Goal: Ask a question: Seek information or help from site administrators or community

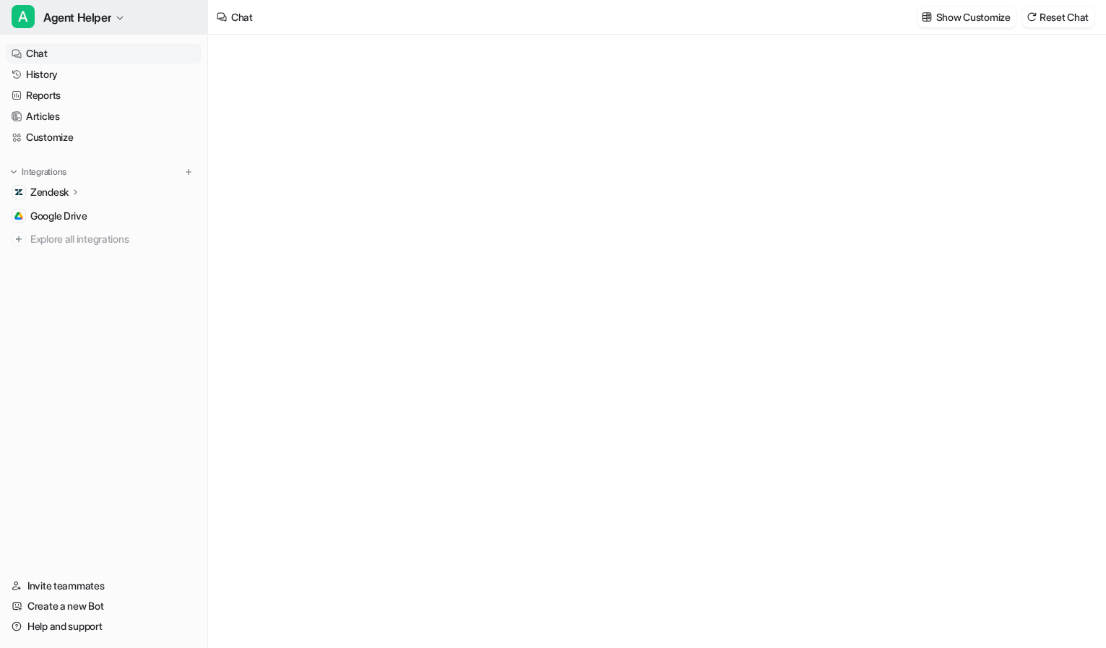
type textarea "**********"
click at [76, 22] on span "Agent Helper" at bounding box center [77, 17] width 68 height 20
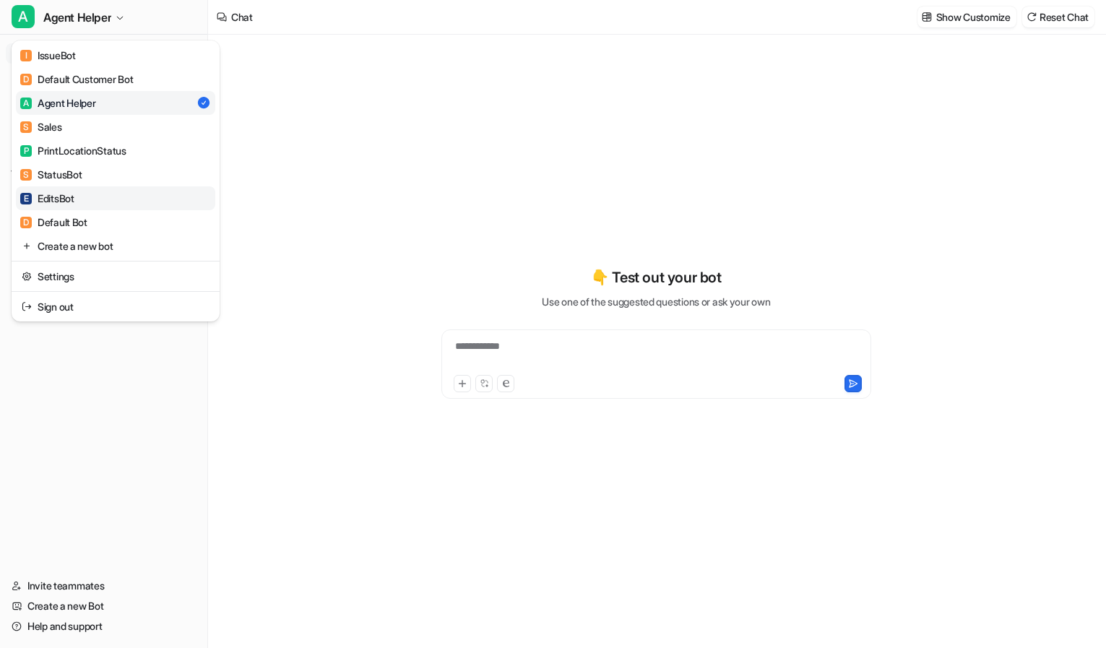
click at [116, 193] on link "E EditsBot" at bounding box center [115, 198] width 199 height 24
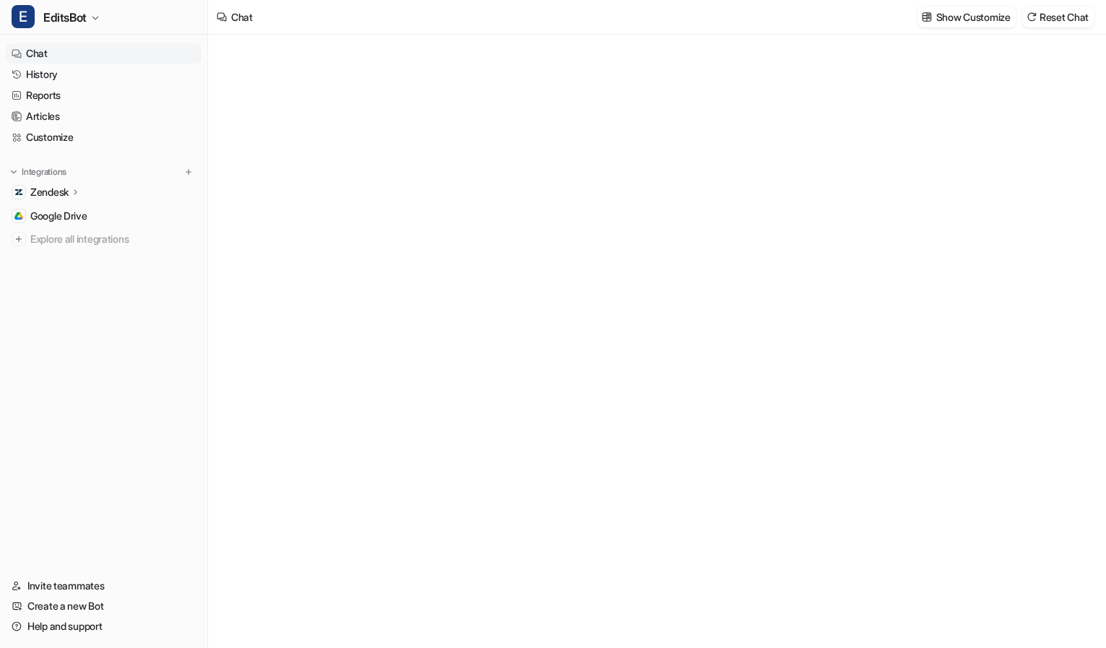
type textarea "**********"
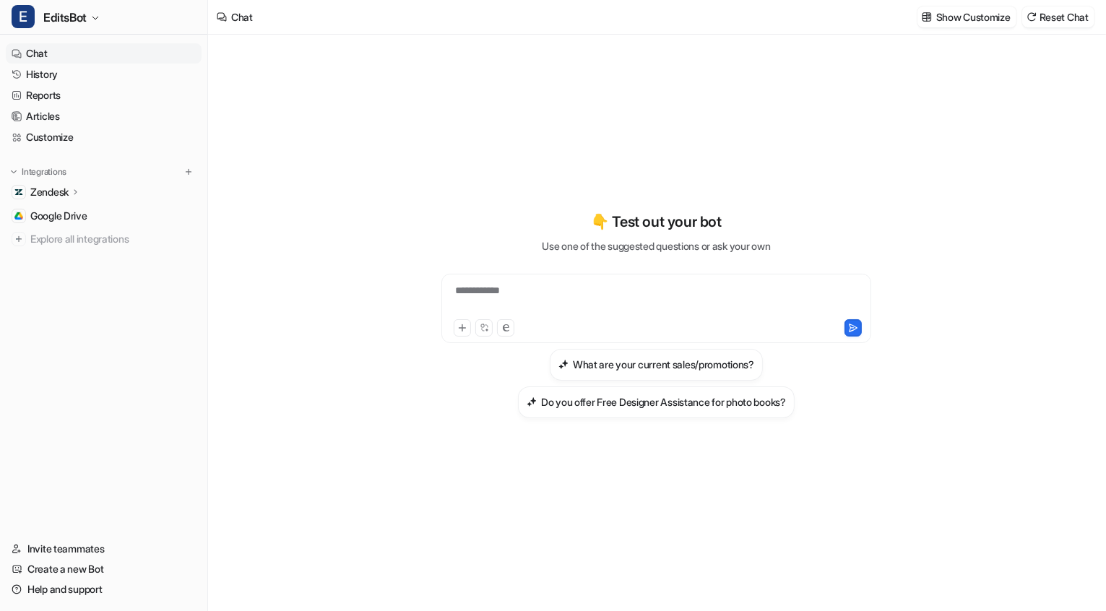
click at [520, 287] on div "**********" at bounding box center [656, 299] width 423 height 33
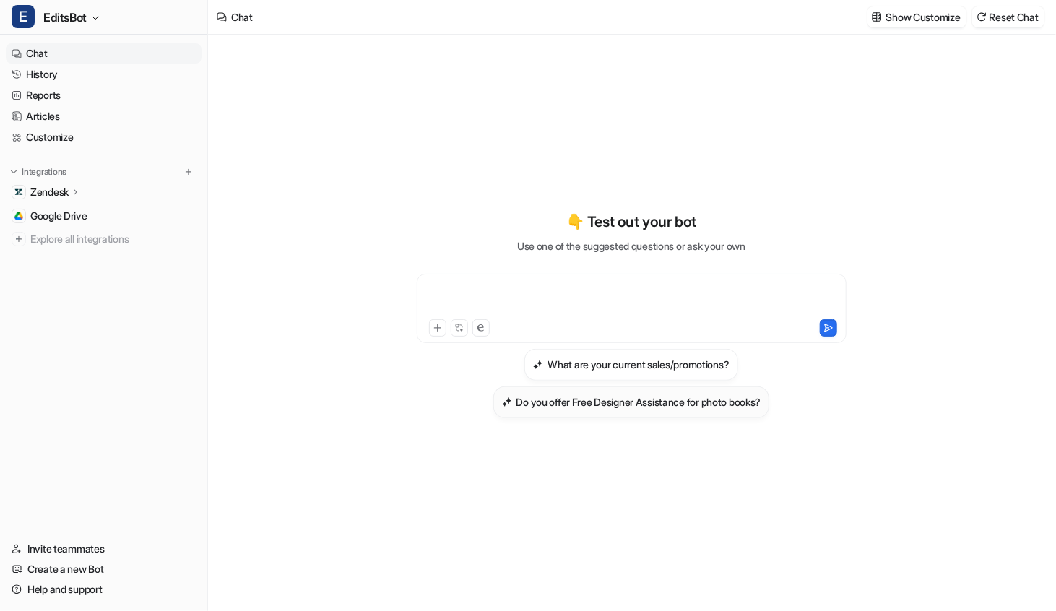
click at [566, 406] on h3 "Do you offer Free Designer Assistance for photo books?" at bounding box center [639, 402] width 245 height 15
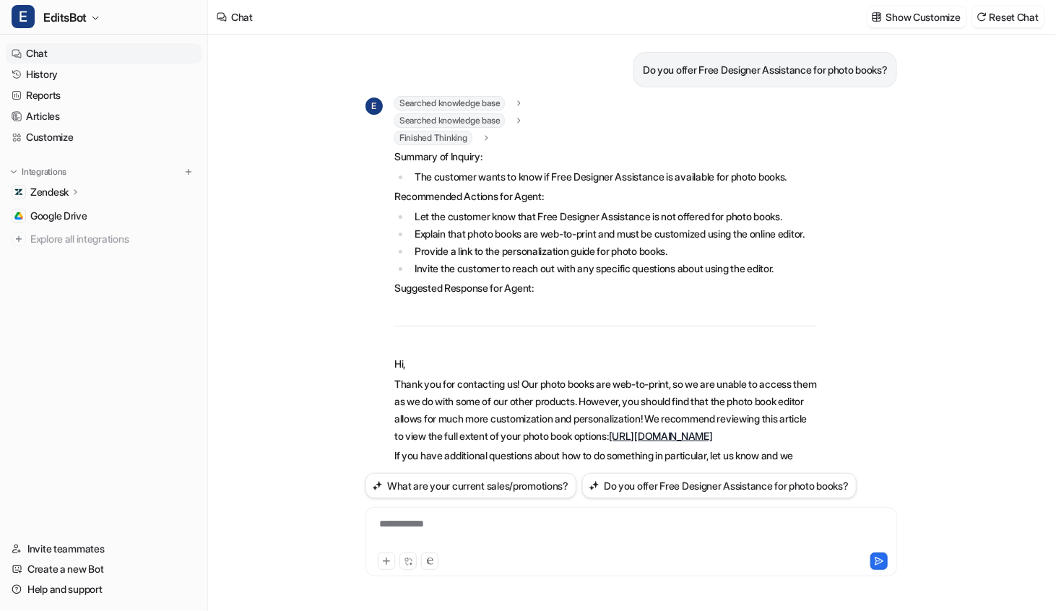
click at [232, 18] on div "Chat" at bounding box center [242, 16] width 22 height 15
click at [1000, 22] on button "Reset Chat" at bounding box center [1009, 17] width 72 height 21
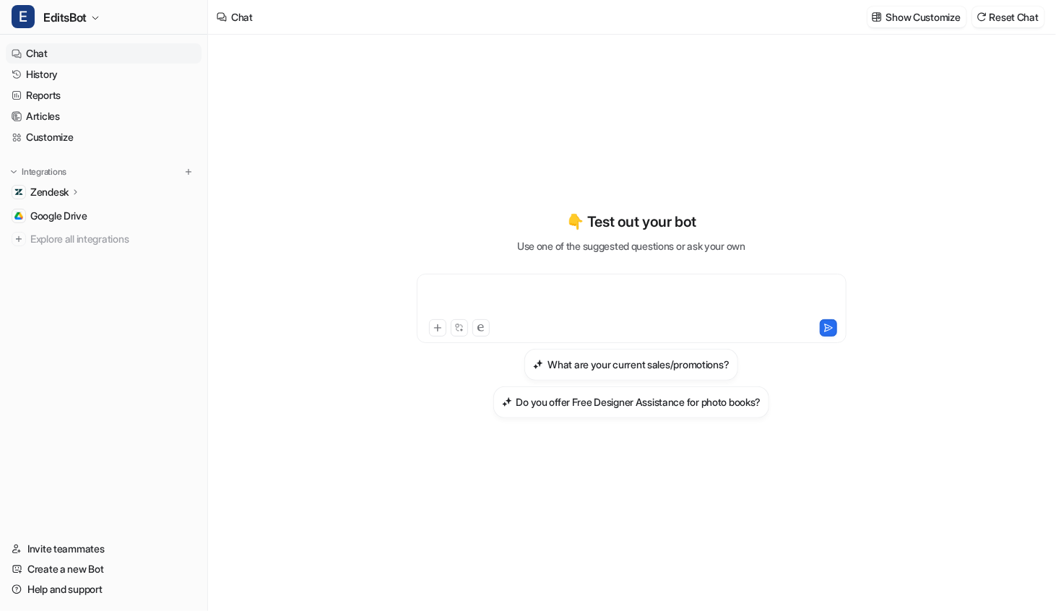
click at [514, 287] on div at bounding box center [632, 299] width 423 height 33
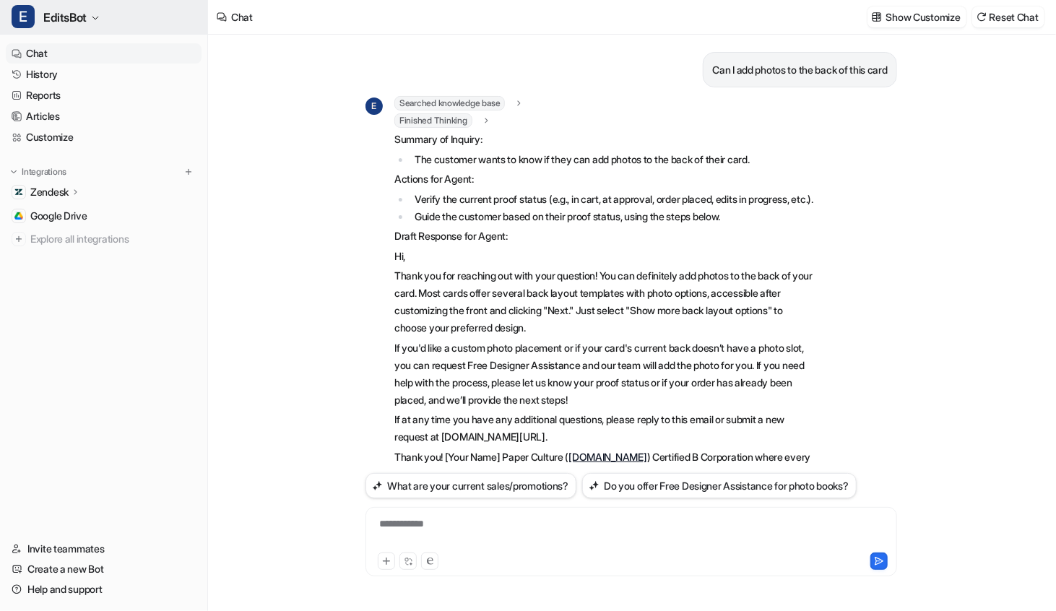
click at [78, 17] on span "EditsBot" at bounding box center [64, 17] width 43 height 20
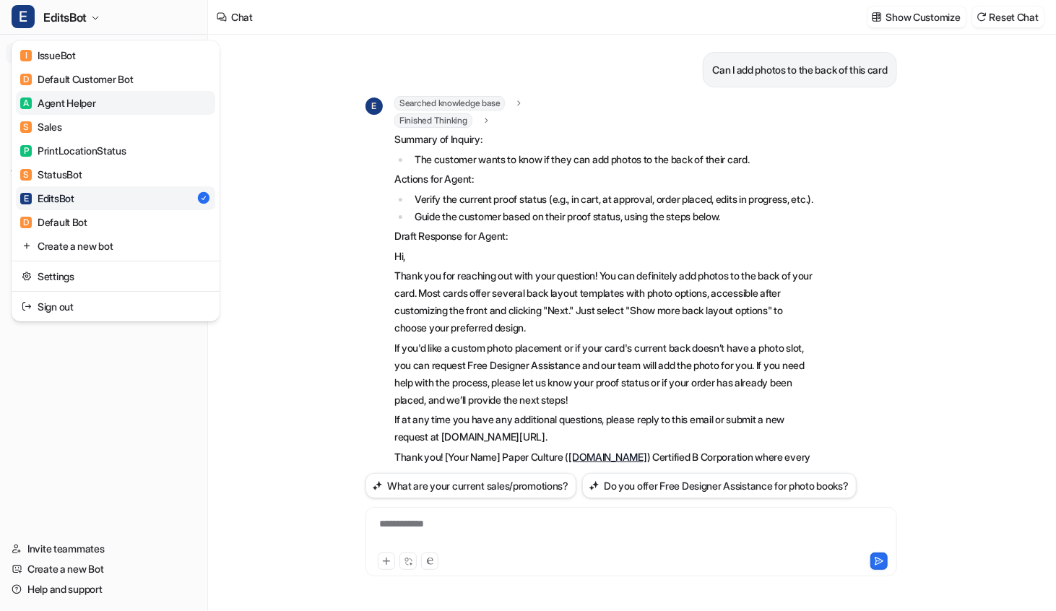
click at [99, 99] on link "A Agent Helper" at bounding box center [115, 103] width 199 height 24
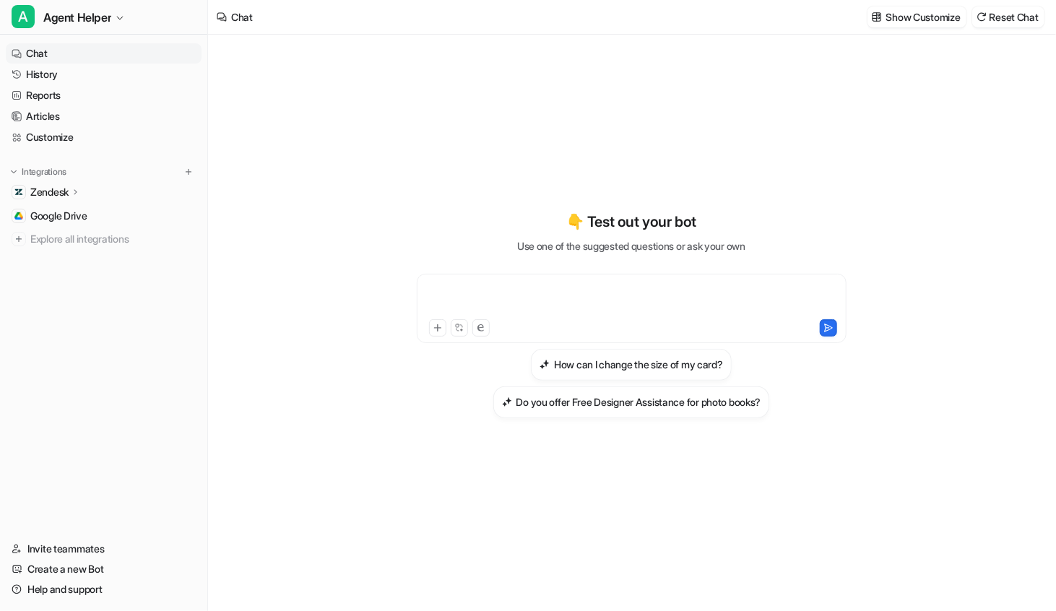
click at [526, 294] on div at bounding box center [632, 299] width 423 height 33
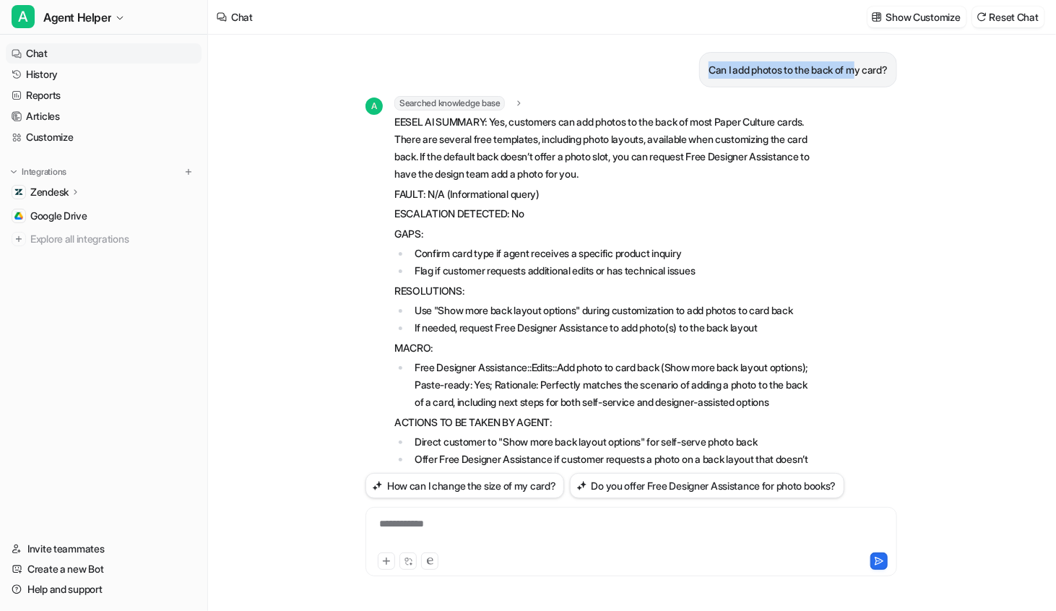
drag, startPoint x: 699, startPoint y: 69, endPoint x: 853, endPoint y: 73, distance: 153.3
click at [853, 73] on p "Can I add photos to the back of my card?" at bounding box center [798, 69] width 179 height 17
click at [778, 71] on p "Can I add photos to the back of my card?" at bounding box center [798, 69] width 179 height 17
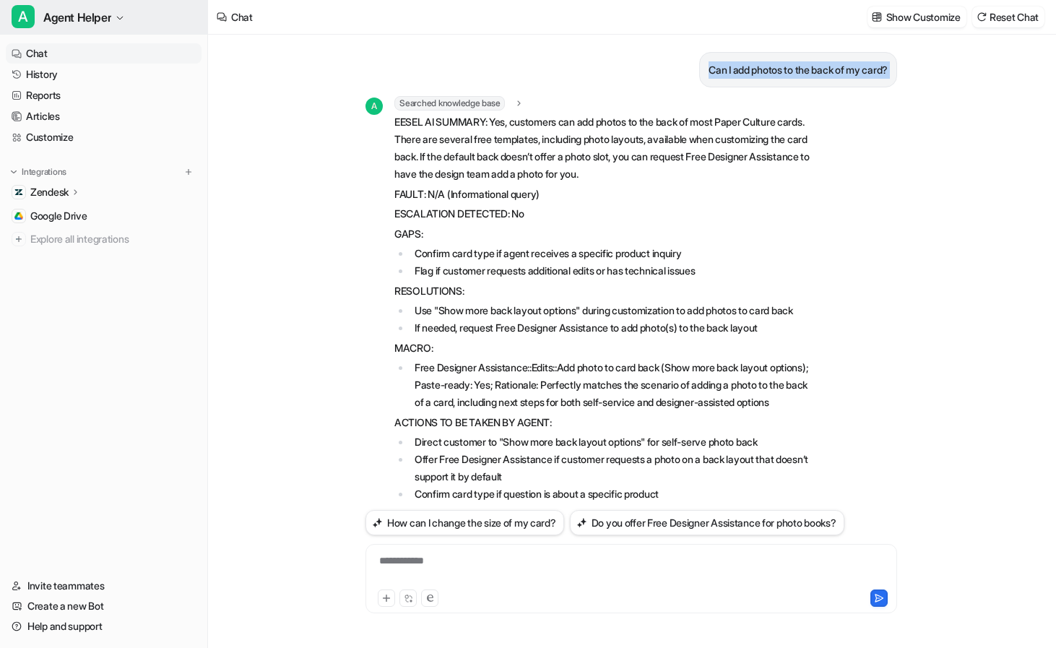
click at [120, 18] on icon "button" at bounding box center [120, 18] width 9 height 9
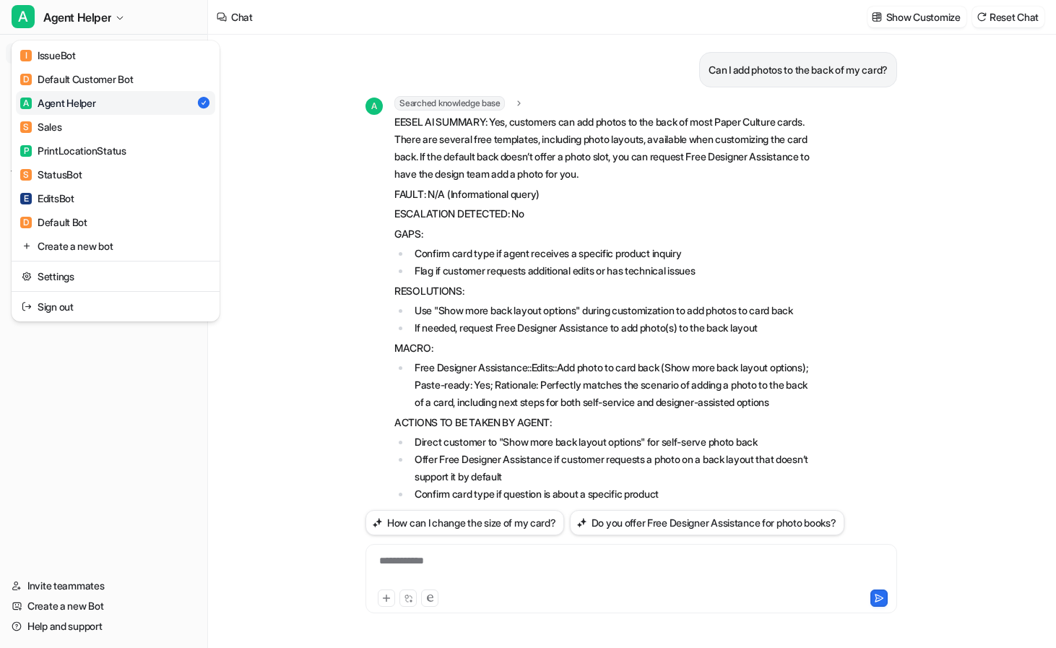
click at [153, 413] on div "A Agent Helper I IssueBot D Default Customer Bot A Agent Helper S Sales P Print…" at bounding box center [104, 324] width 208 height 648
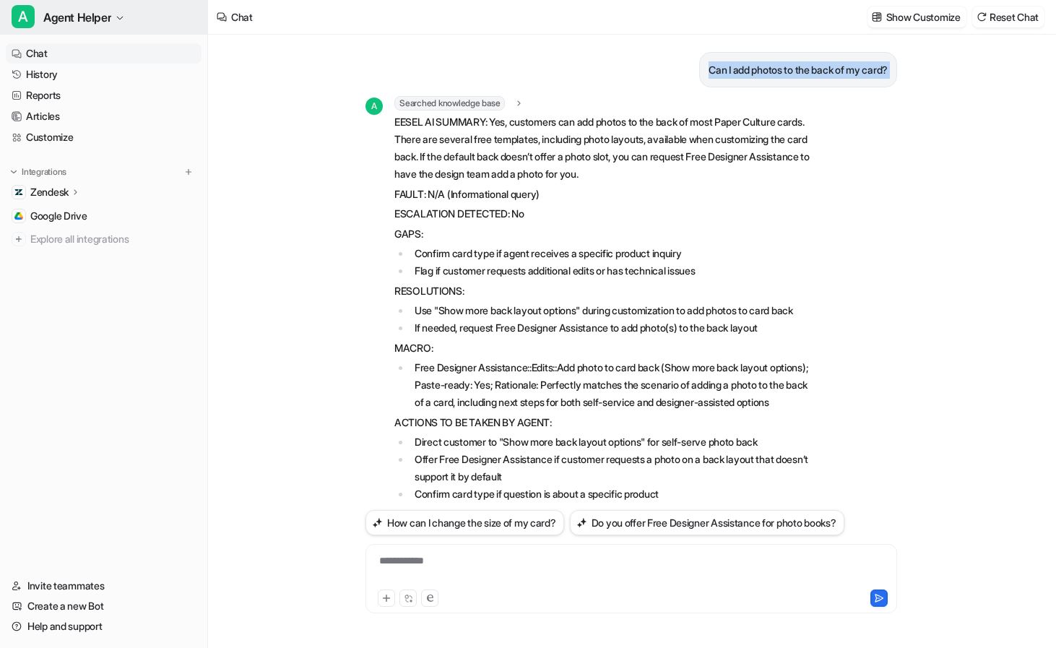
click at [90, 17] on span "Agent Helper" at bounding box center [77, 17] width 68 height 20
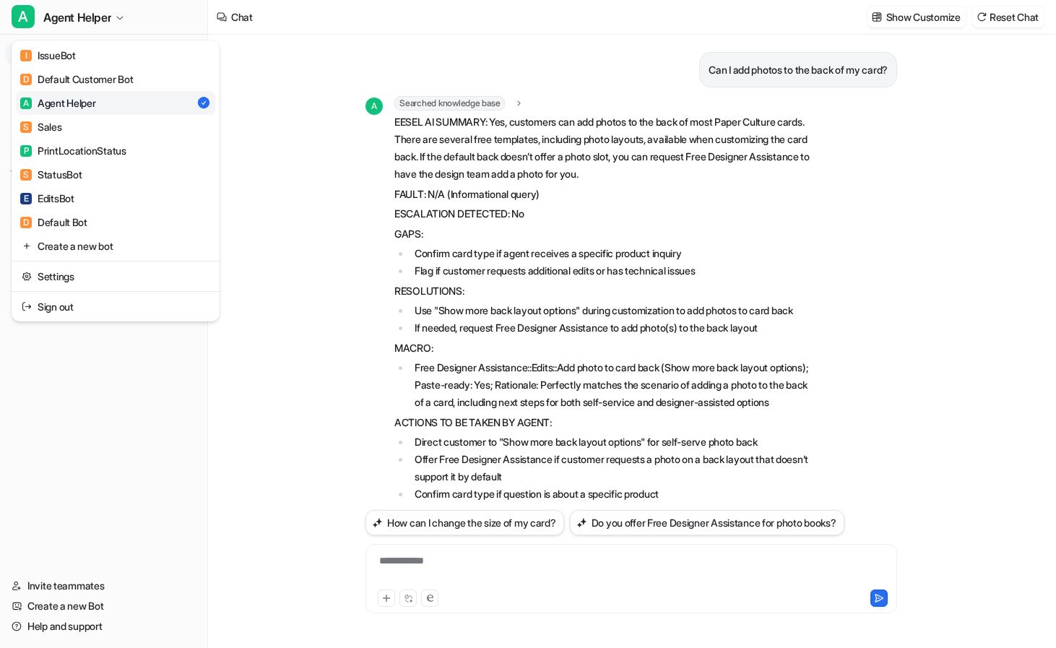
click at [475, 14] on div "A Agent Helper I IssueBot D Default Customer Bot A Agent Helper S Sales P Print…" at bounding box center [528, 324] width 1056 height 648
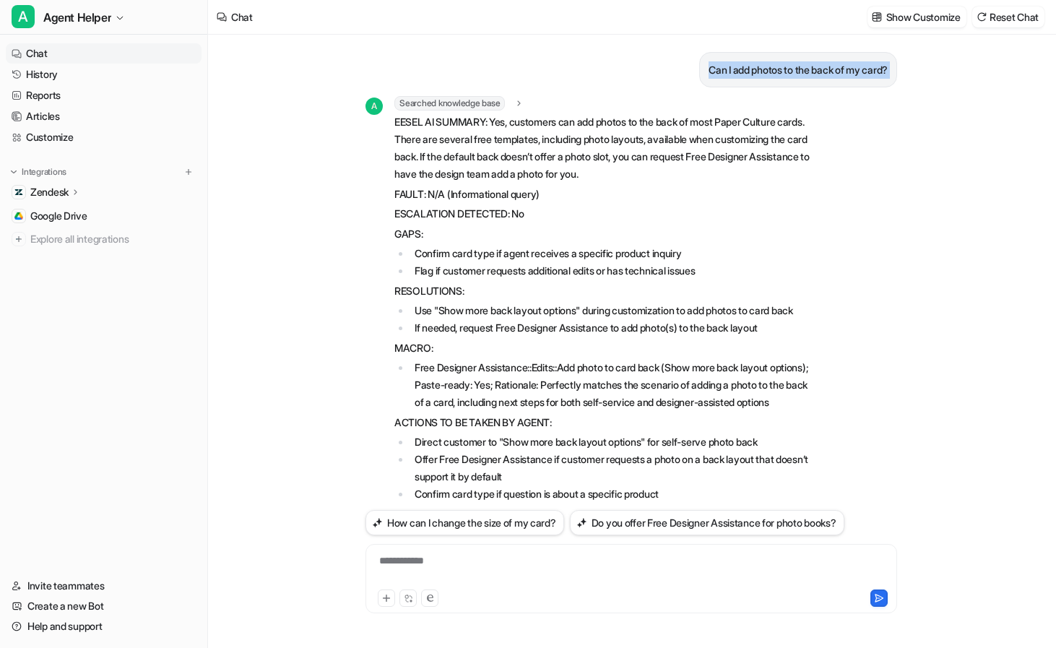
click at [293, 128] on div "Can I add photos to the back of my card? A Searched knowledge base search_queri…" at bounding box center [631, 341] width 847 height 613
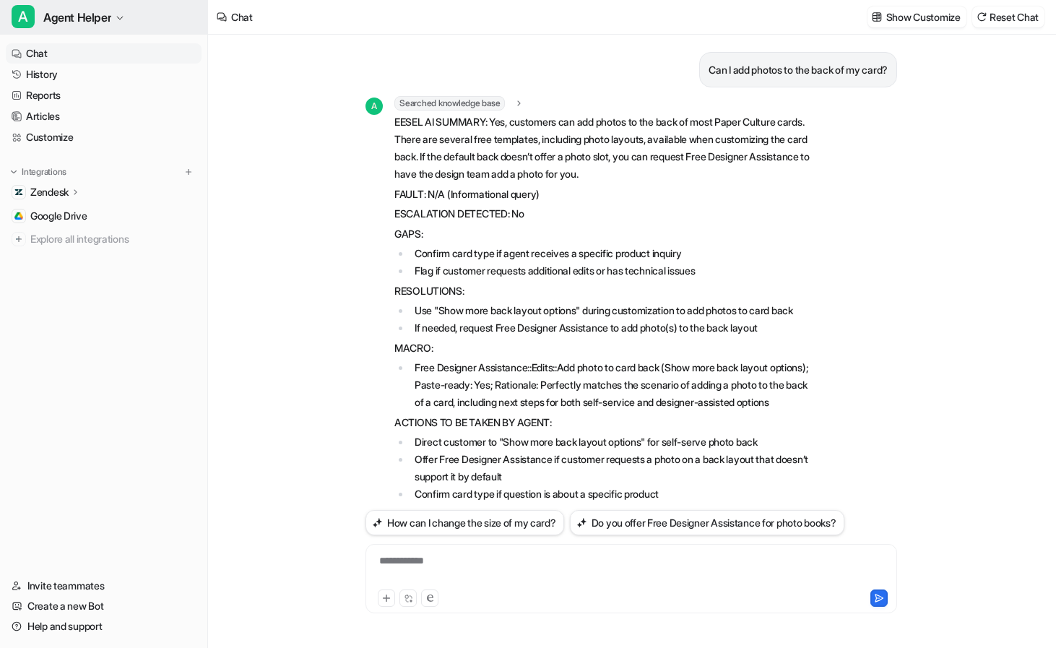
click at [81, 21] on span "Agent Helper" at bounding box center [77, 17] width 68 height 20
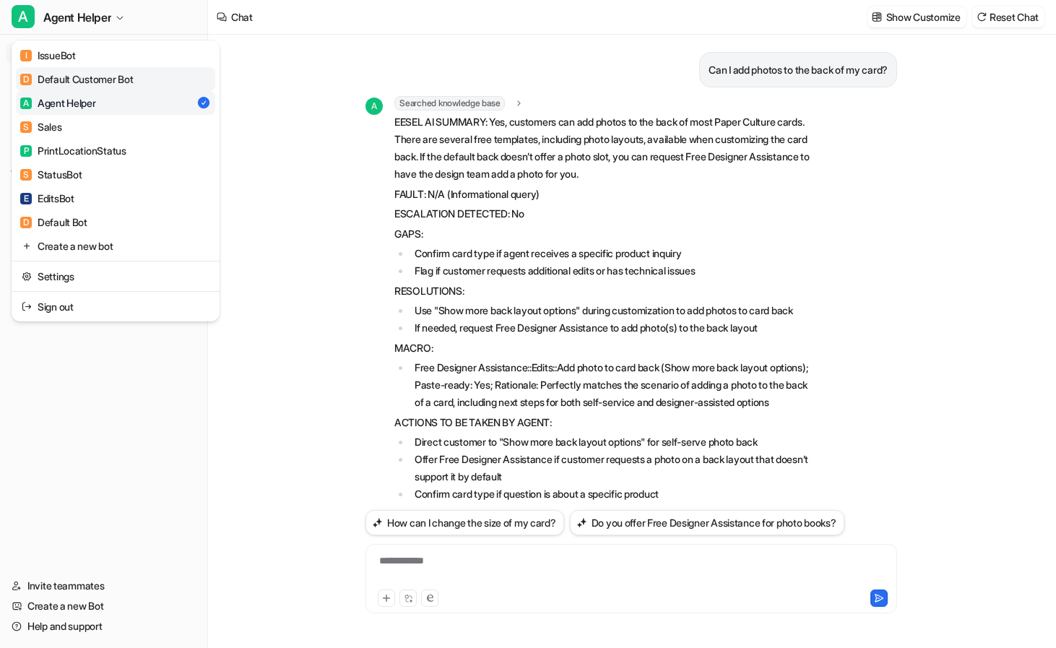
click at [78, 73] on div "D Default Customer Bot" at bounding box center [76, 79] width 113 height 15
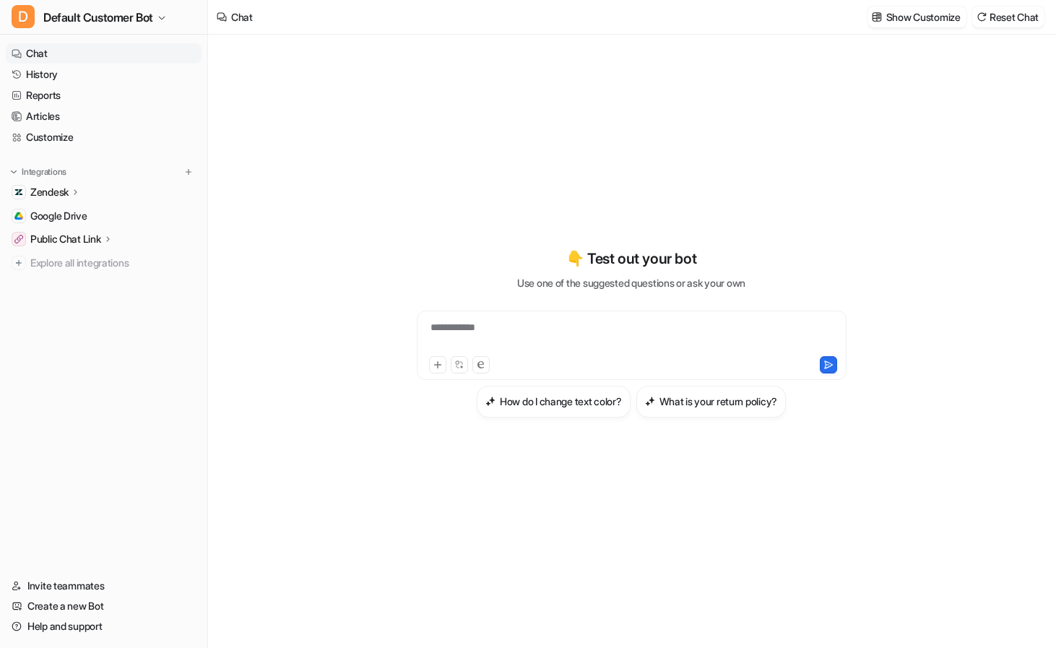
click at [549, 324] on div "**********" at bounding box center [632, 336] width 423 height 33
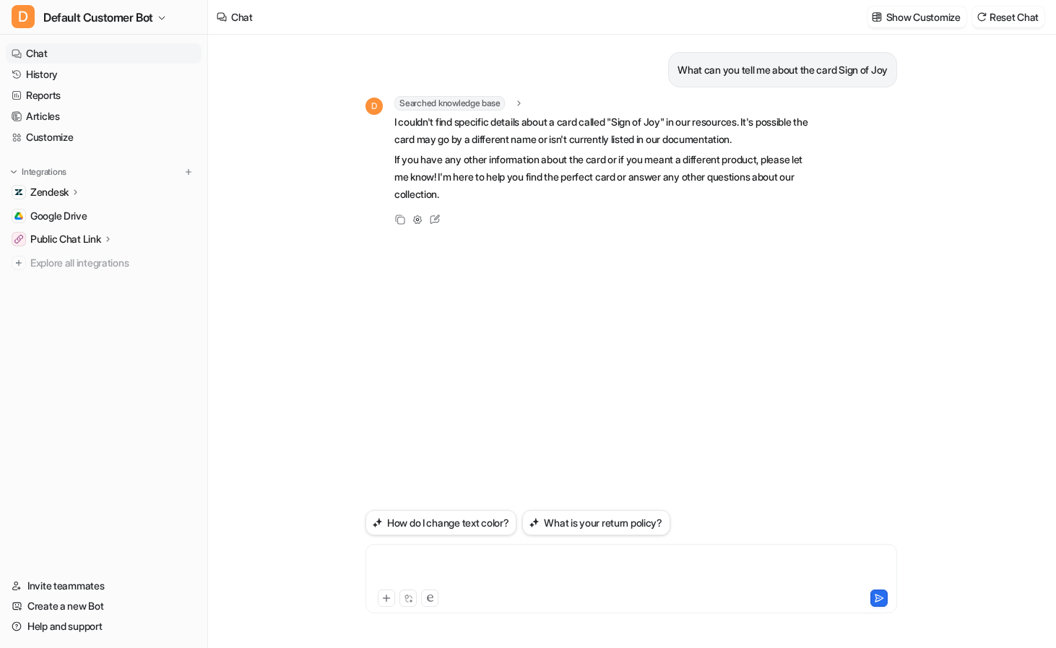
click at [525, 554] on div at bounding box center [631, 570] width 525 height 33
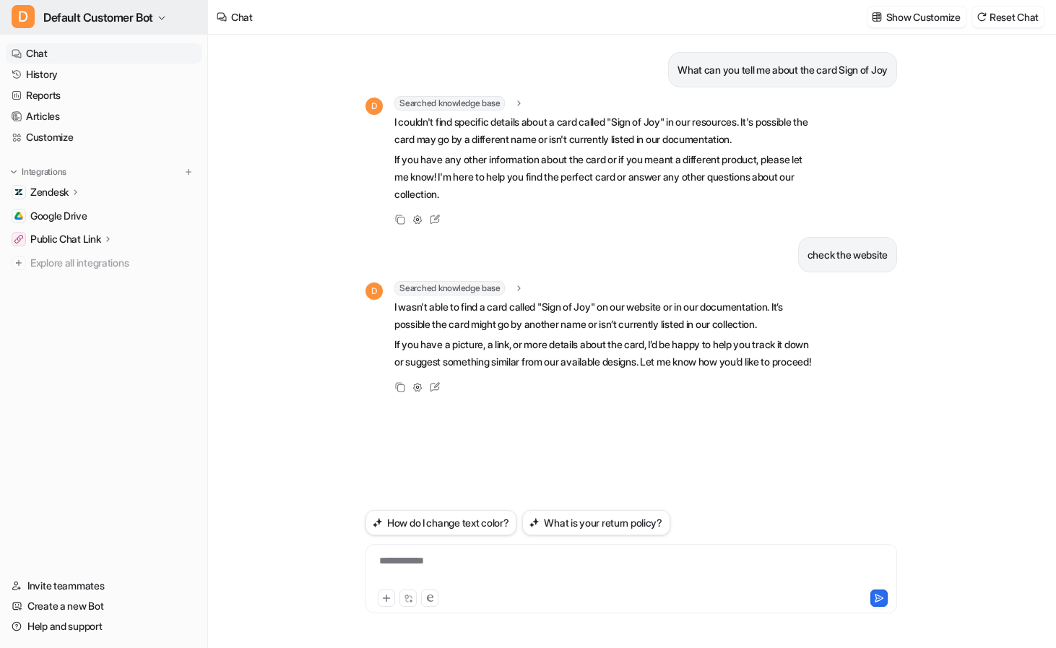
click at [123, 21] on span "Default Customer Bot" at bounding box center [98, 17] width 110 height 20
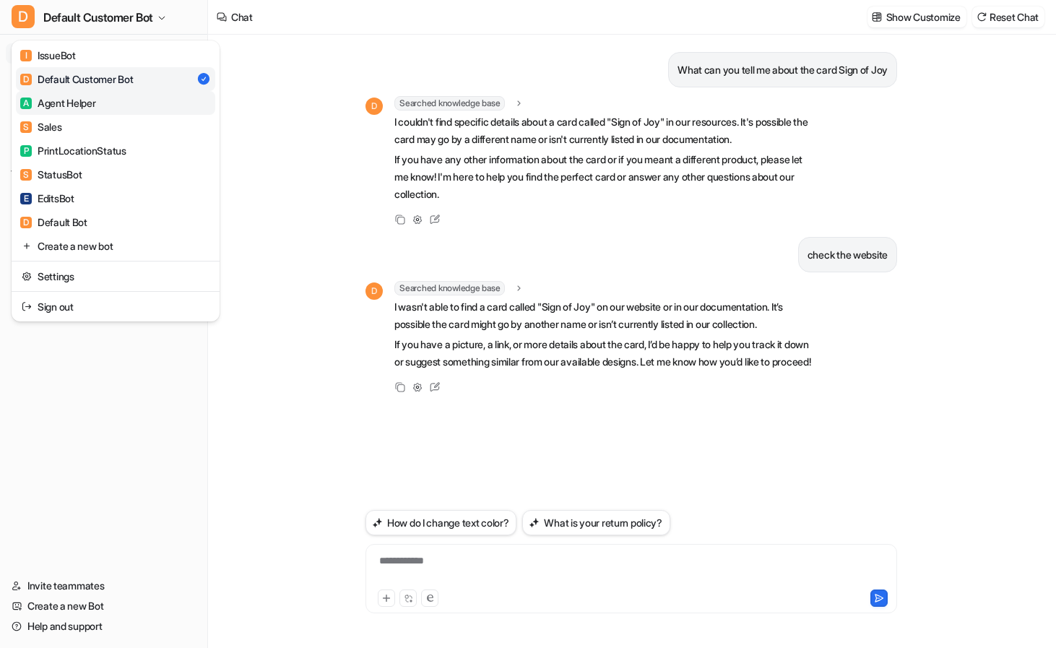
click at [108, 105] on link "A Agent Helper" at bounding box center [115, 103] width 199 height 24
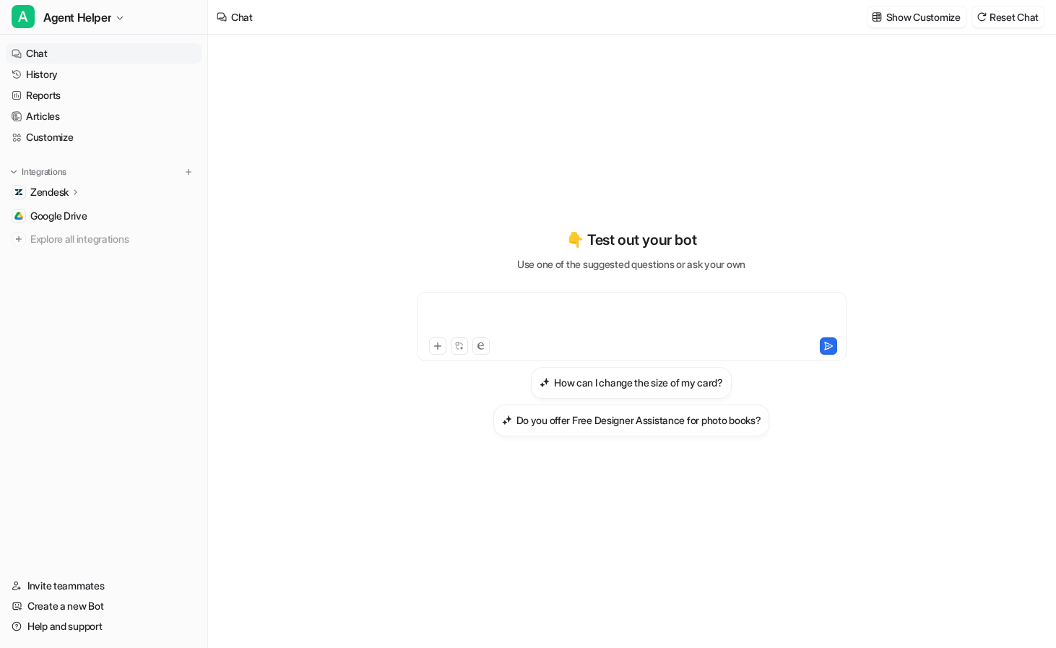
click at [568, 306] on div at bounding box center [632, 317] width 423 height 33
